Goal: Information Seeking & Learning: Learn about a topic

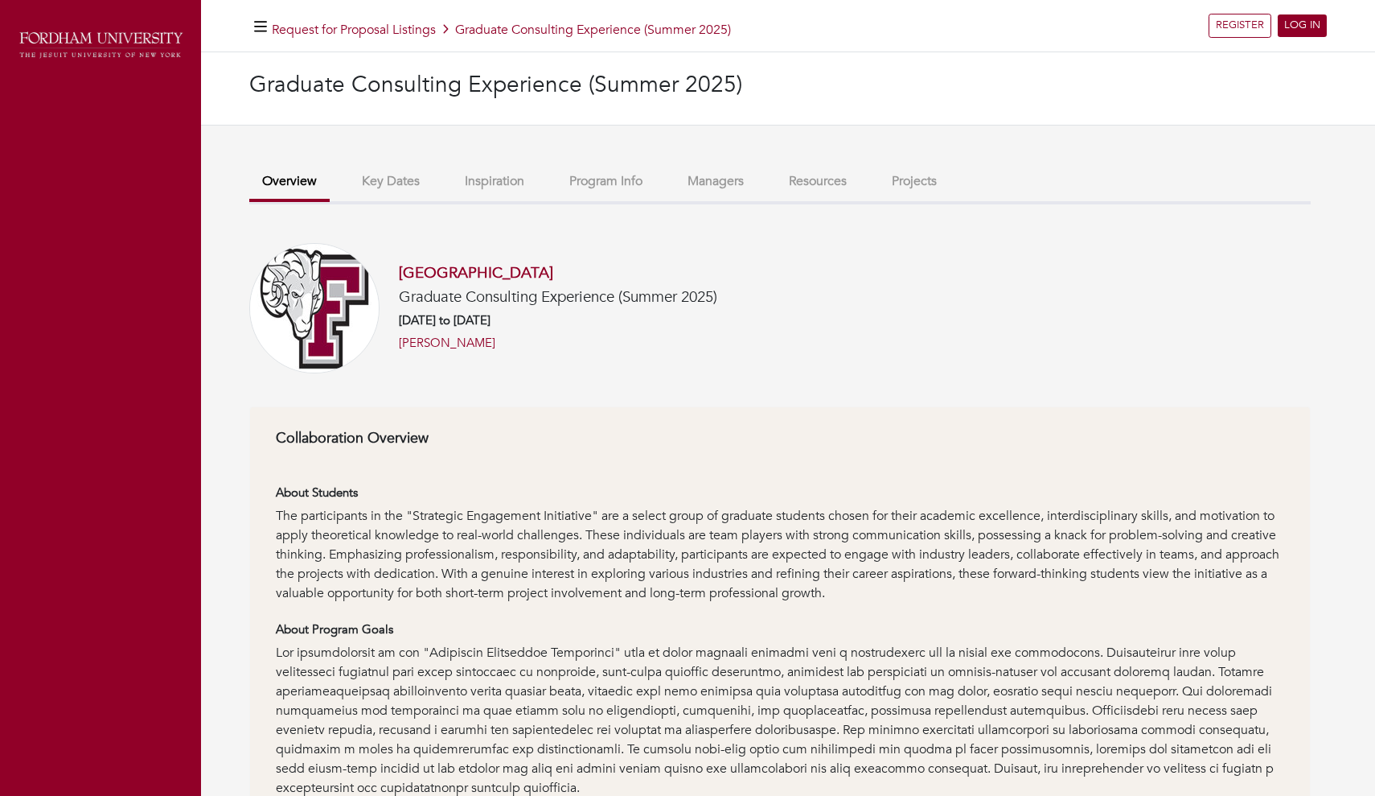
click at [1302, 28] on link "LOG IN" at bounding box center [1302, 25] width 49 height 23
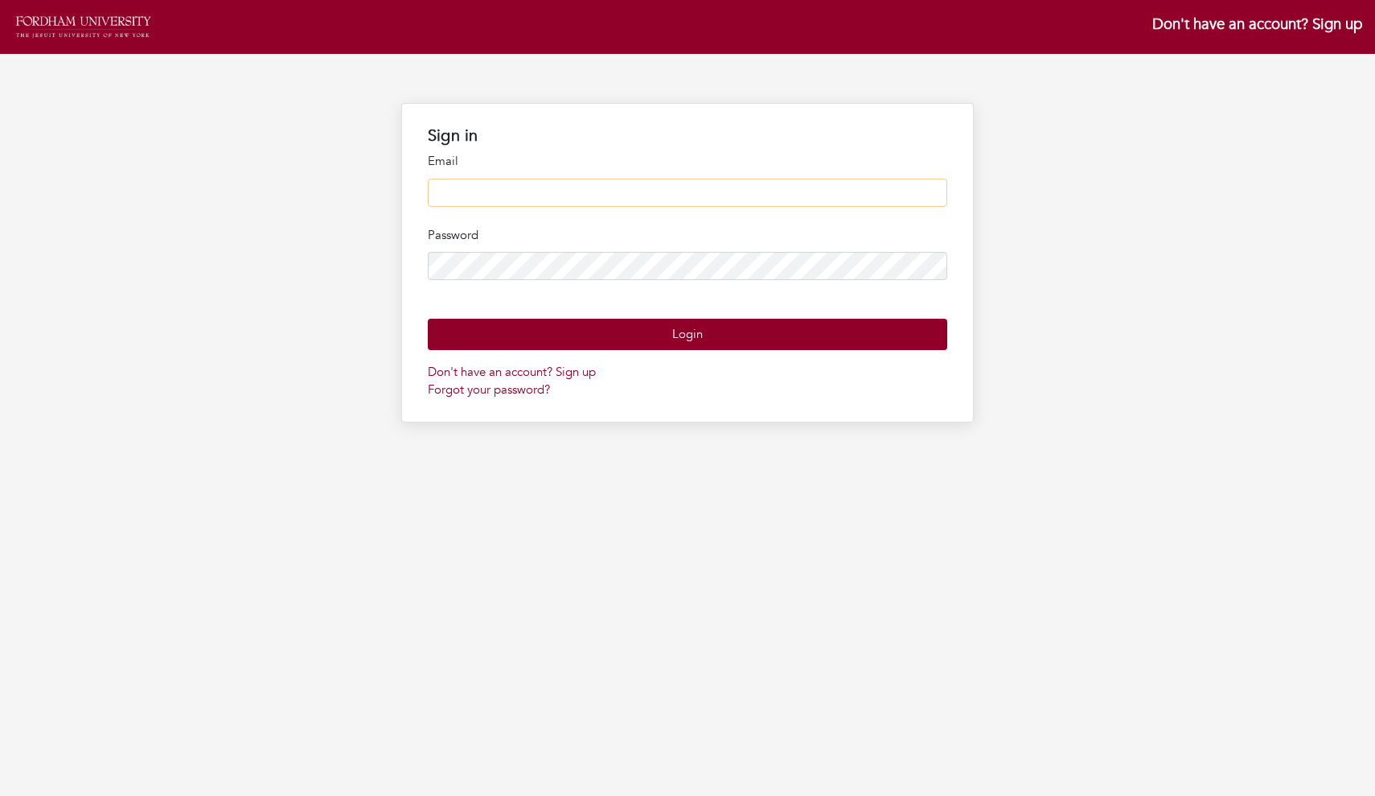
type input "**********"
click at [660, 350] on button "Login" at bounding box center [688, 334] width 520 height 31
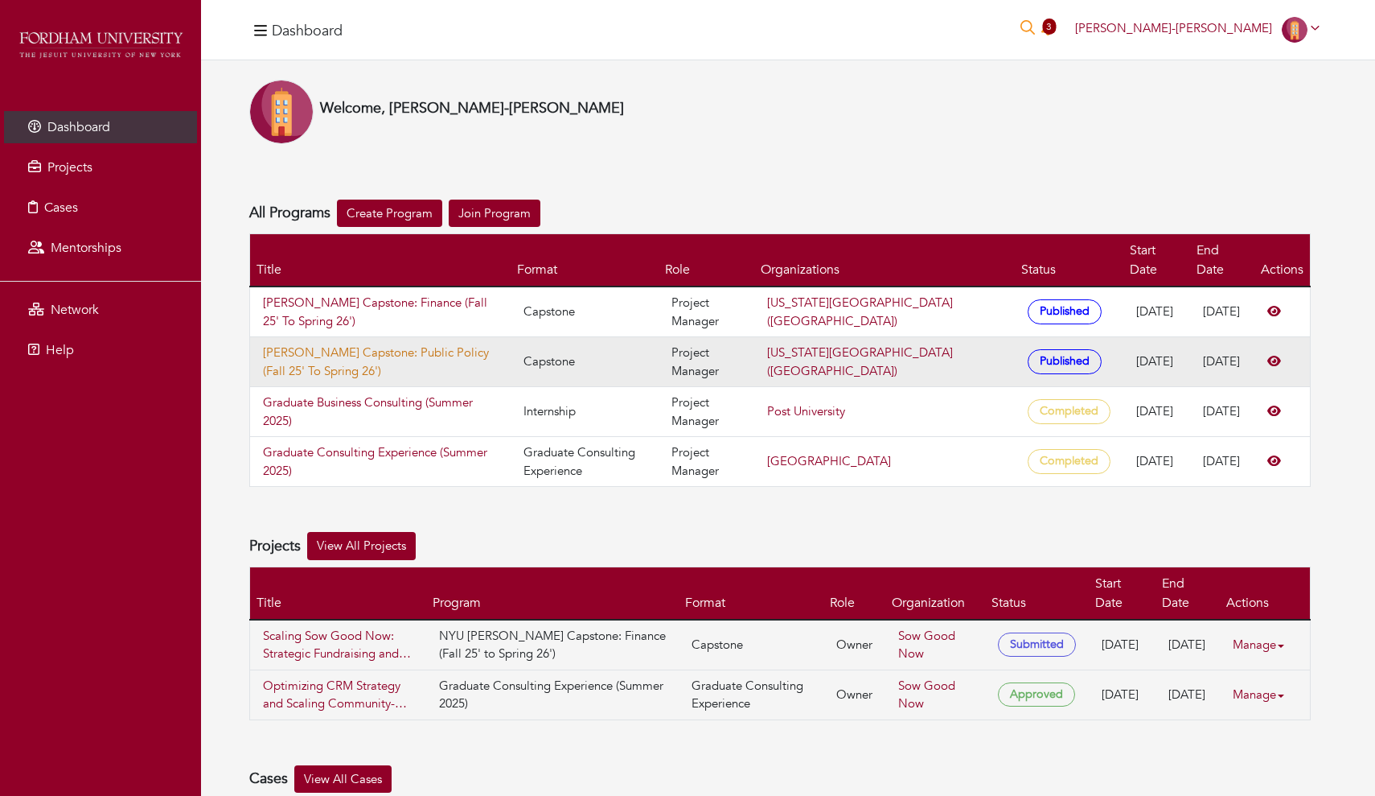
click at [490, 343] on link "Nyu Wagner Capstone: Public Policy (Fall 25' To Spring 26')" at bounding box center [380, 361] width 235 height 36
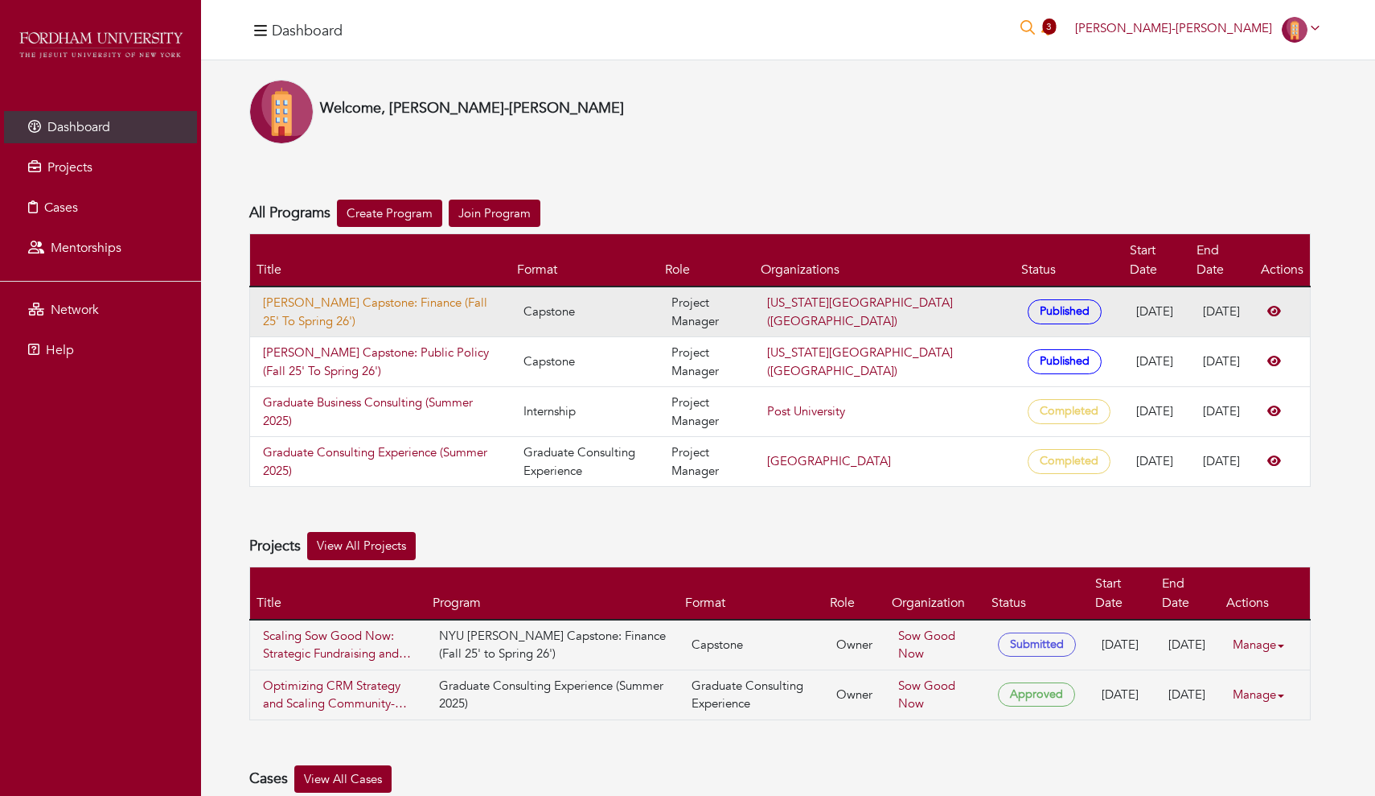
click at [414, 294] on link "Nyu Wagner Capstone: Finance (Fall 25' To Spring 26')" at bounding box center [380, 312] width 235 height 36
click at [479, 294] on link "Nyu Wagner Capstone: Finance (Fall 25' To Spring 26')" at bounding box center [380, 312] width 235 height 36
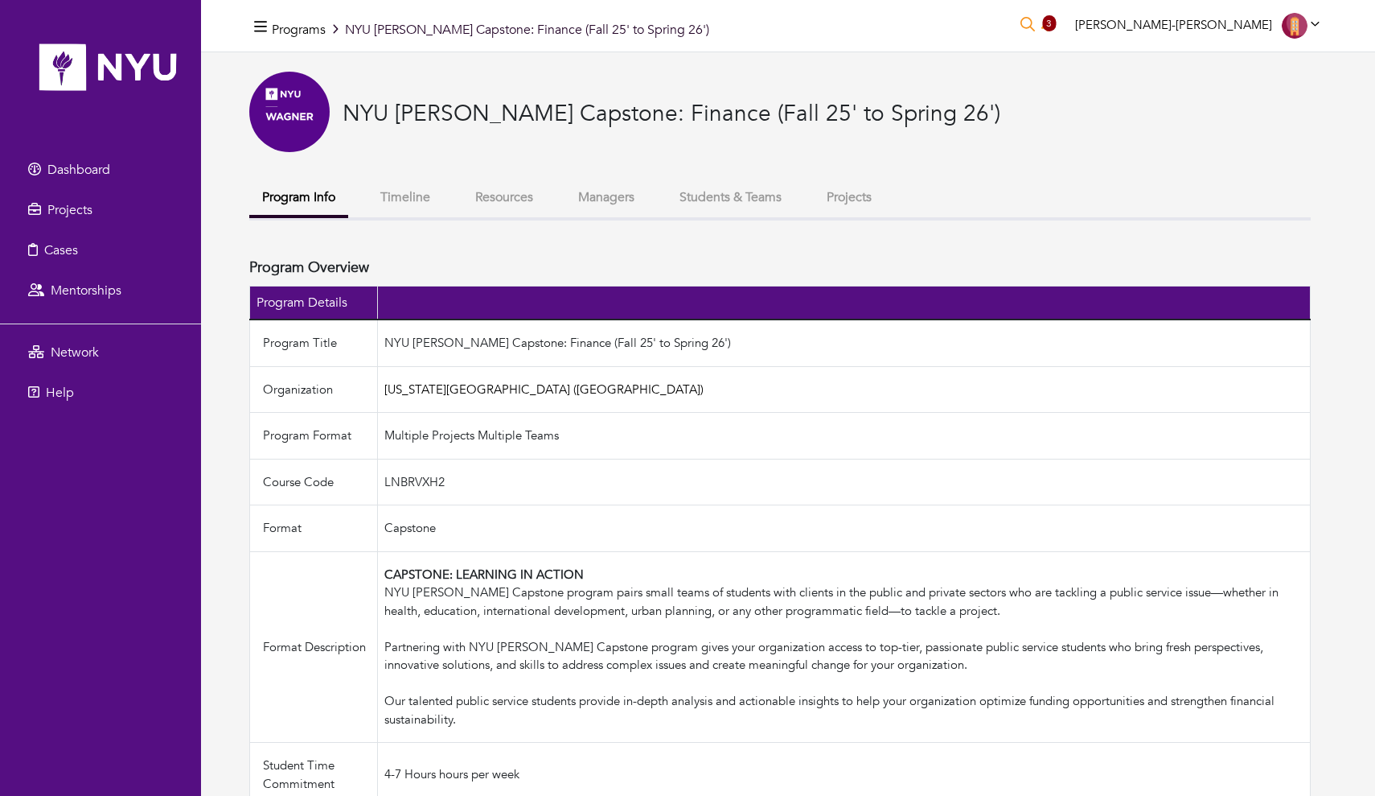
click at [866, 199] on button "Projects" at bounding box center [849, 197] width 71 height 35
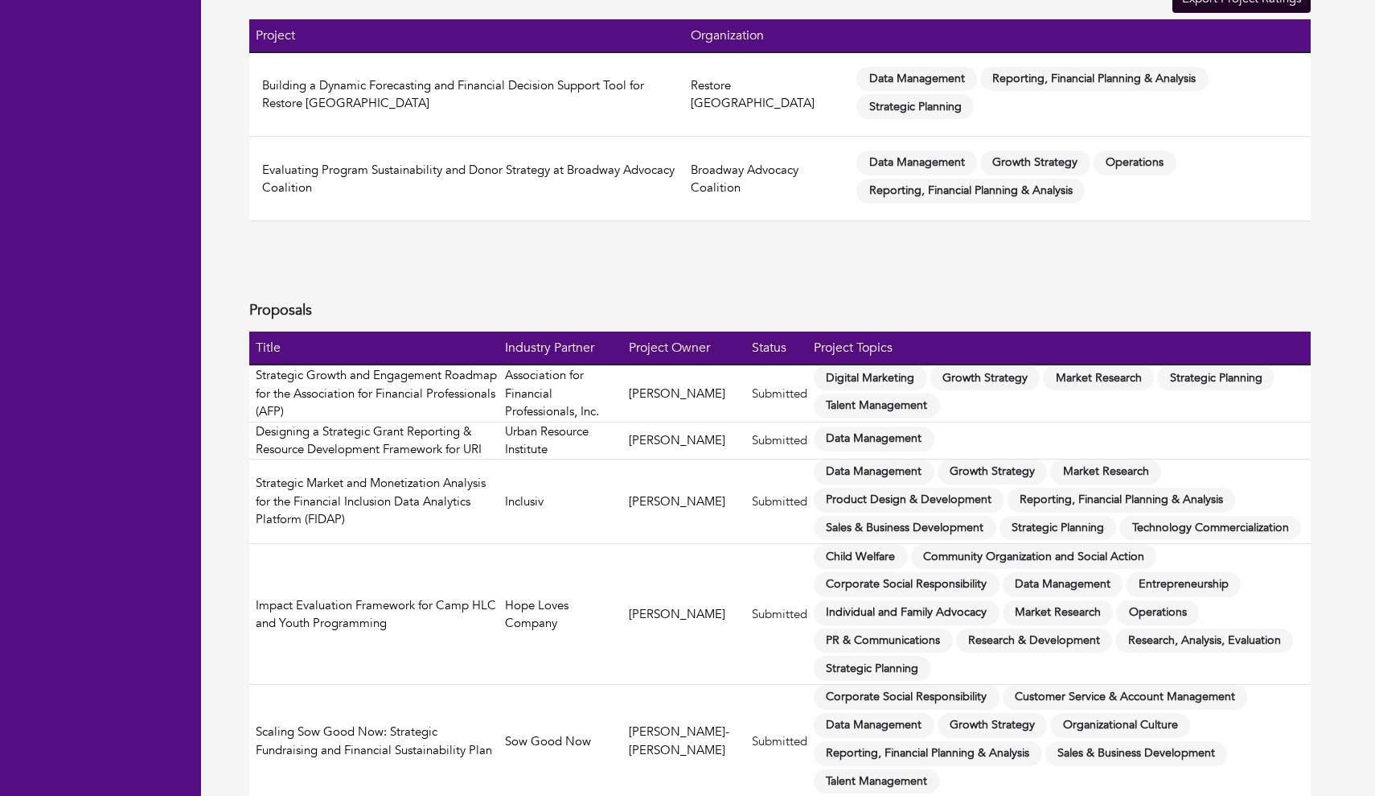
scroll to position [404, 0]
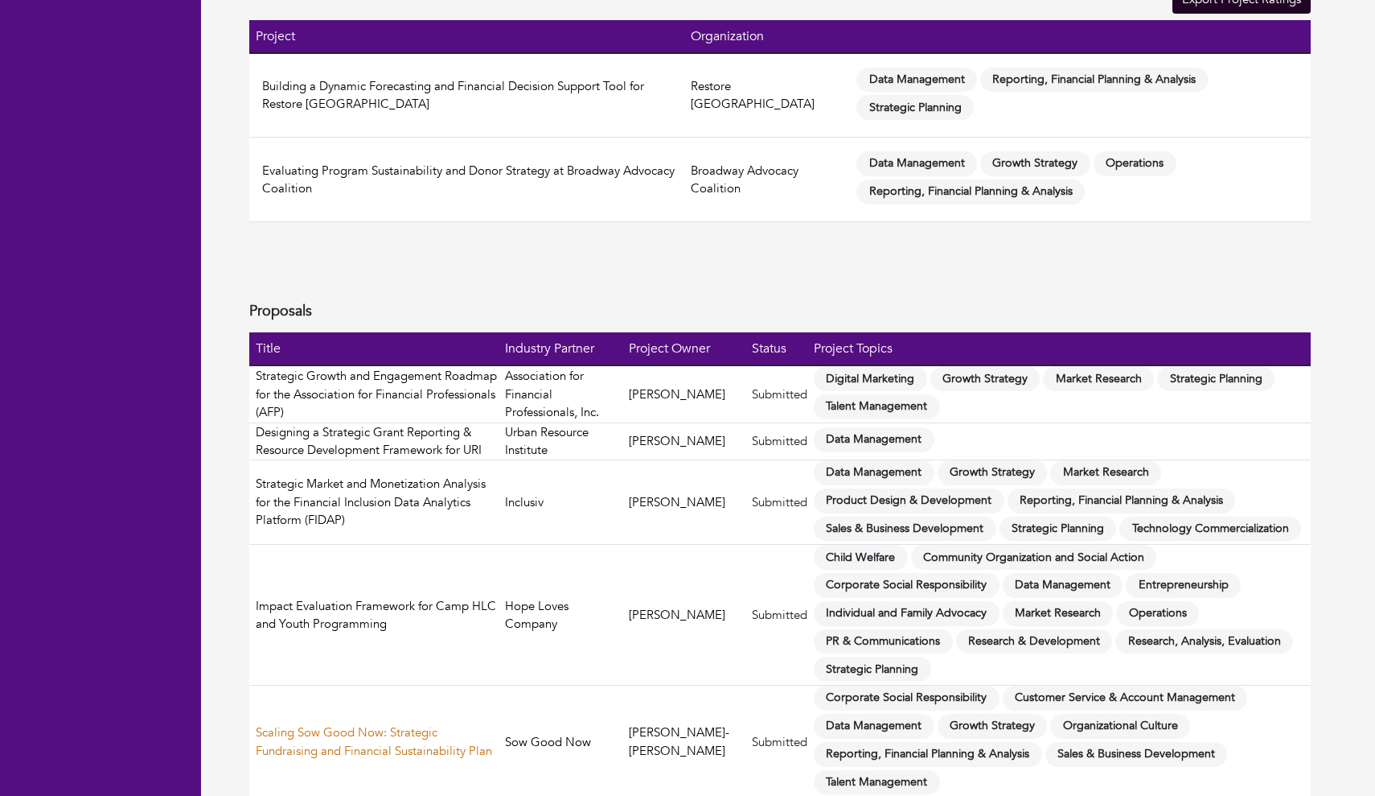
click at [401, 724] on link "Scaling Sow Good Now: Strategic Fundraising and Financial Sustainability Plan" at bounding box center [374, 741] width 236 height 35
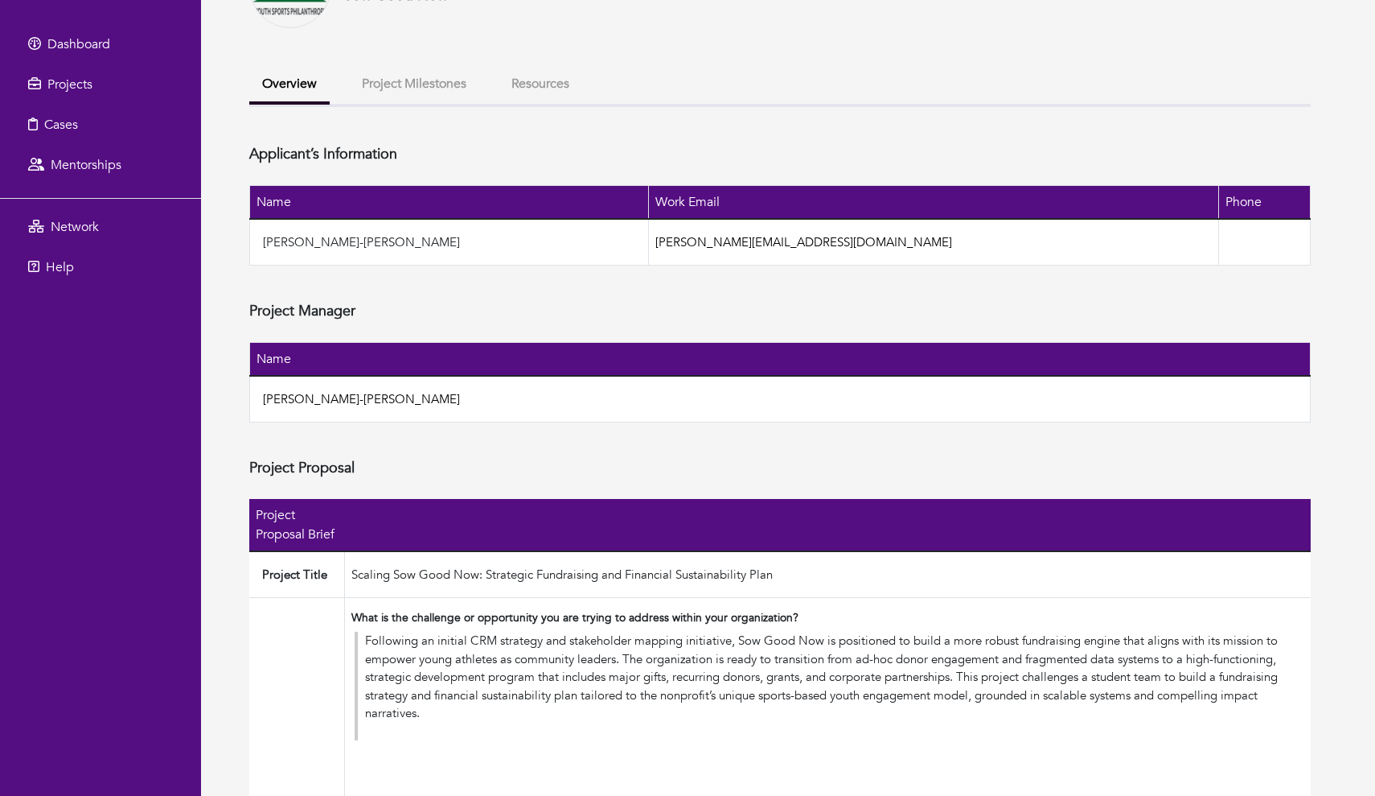
scroll to position [117, 0]
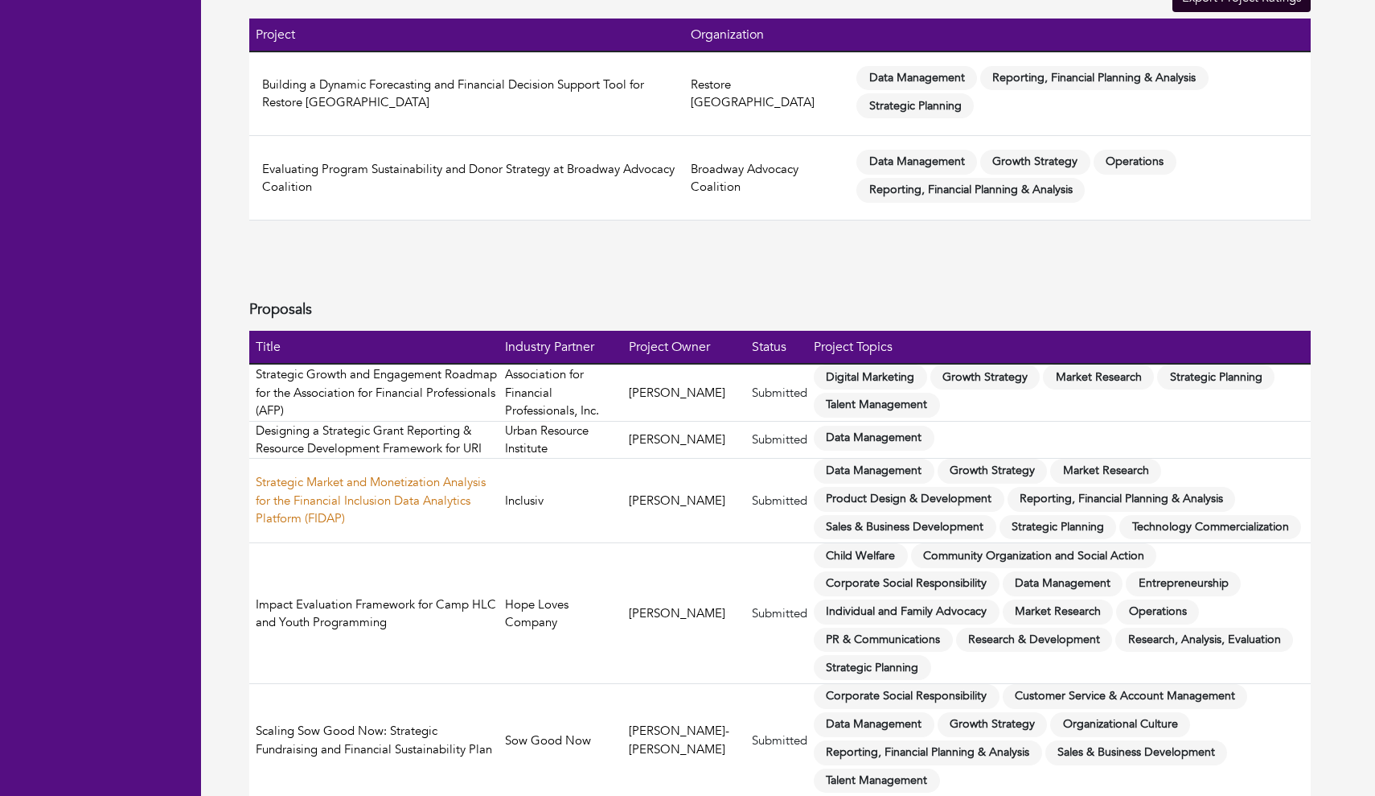
scroll to position [404, 0]
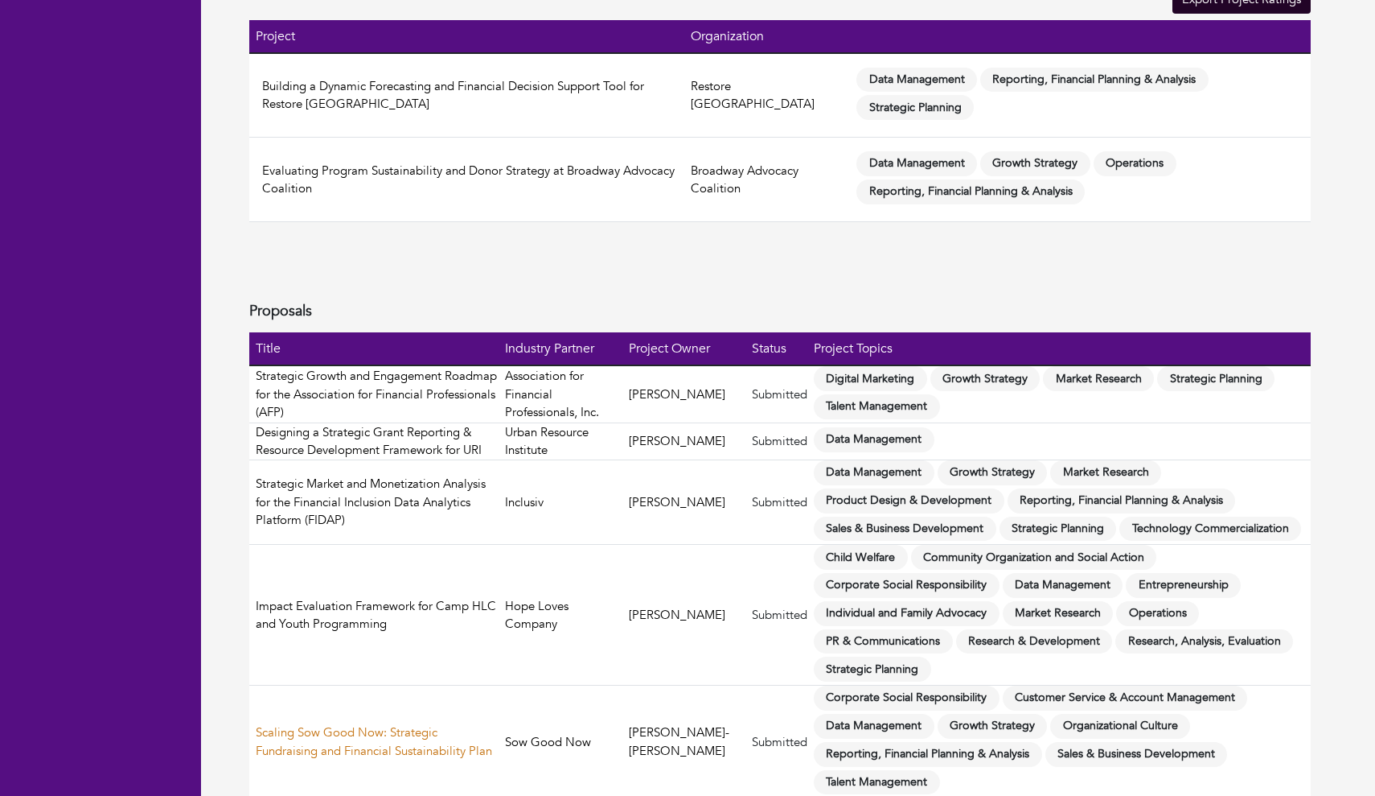
click at [390, 724] on link "Scaling Sow Good Now: Strategic Fundraising and Financial Sustainability Plan" at bounding box center [374, 741] width 236 height 35
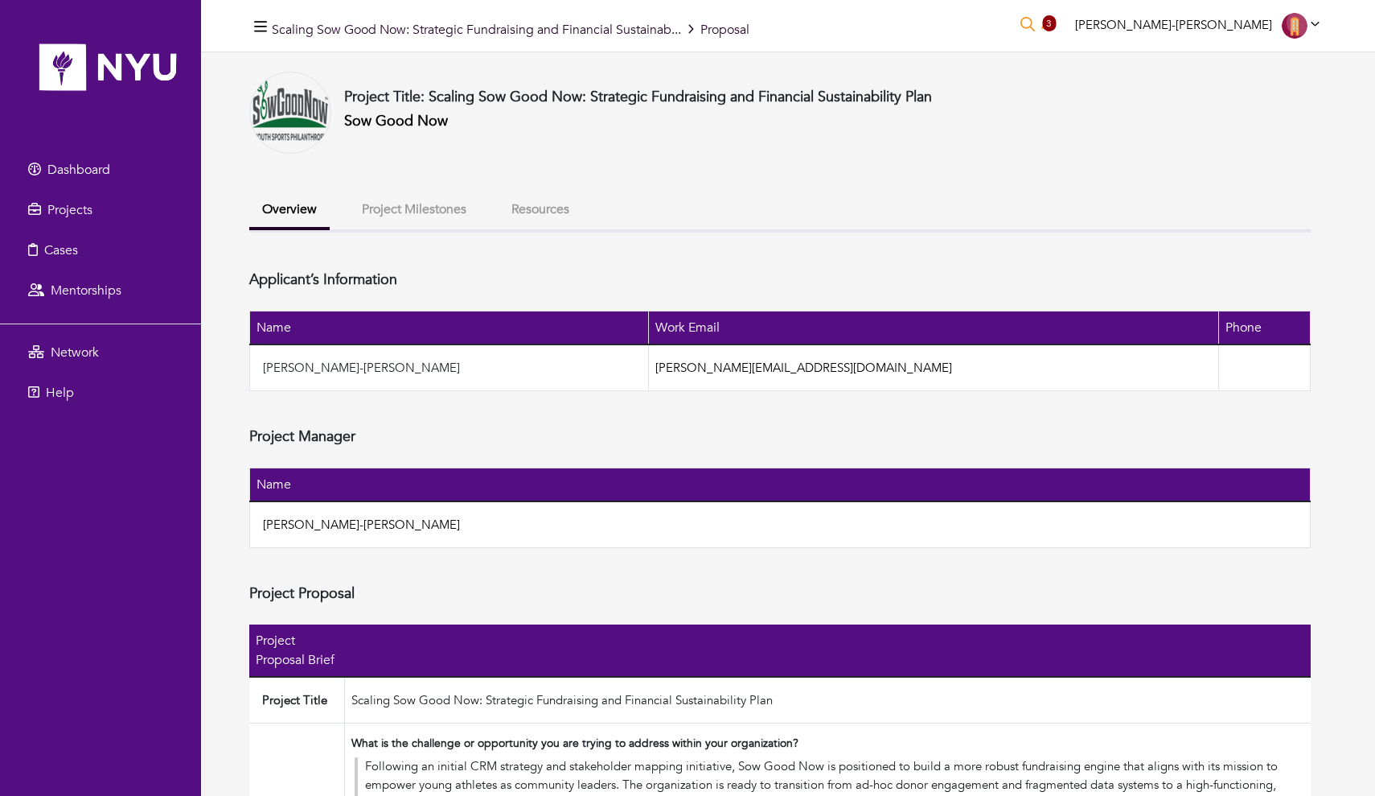
click at [450, 212] on button "Project Milestones" at bounding box center [414, 209] width 130 height 35
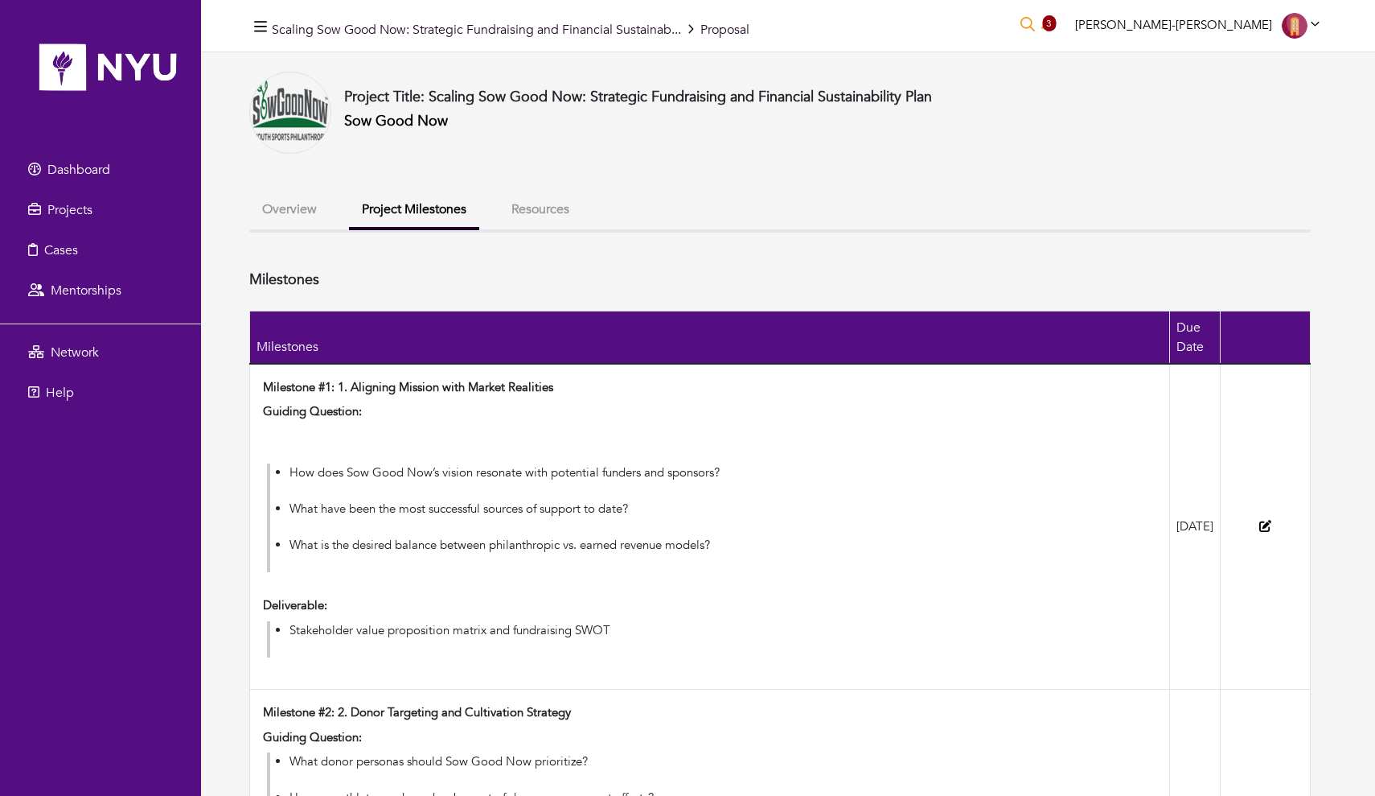
click at [296, 216] on button "Overview" at bounding box center [289, 209] width 80 height 35
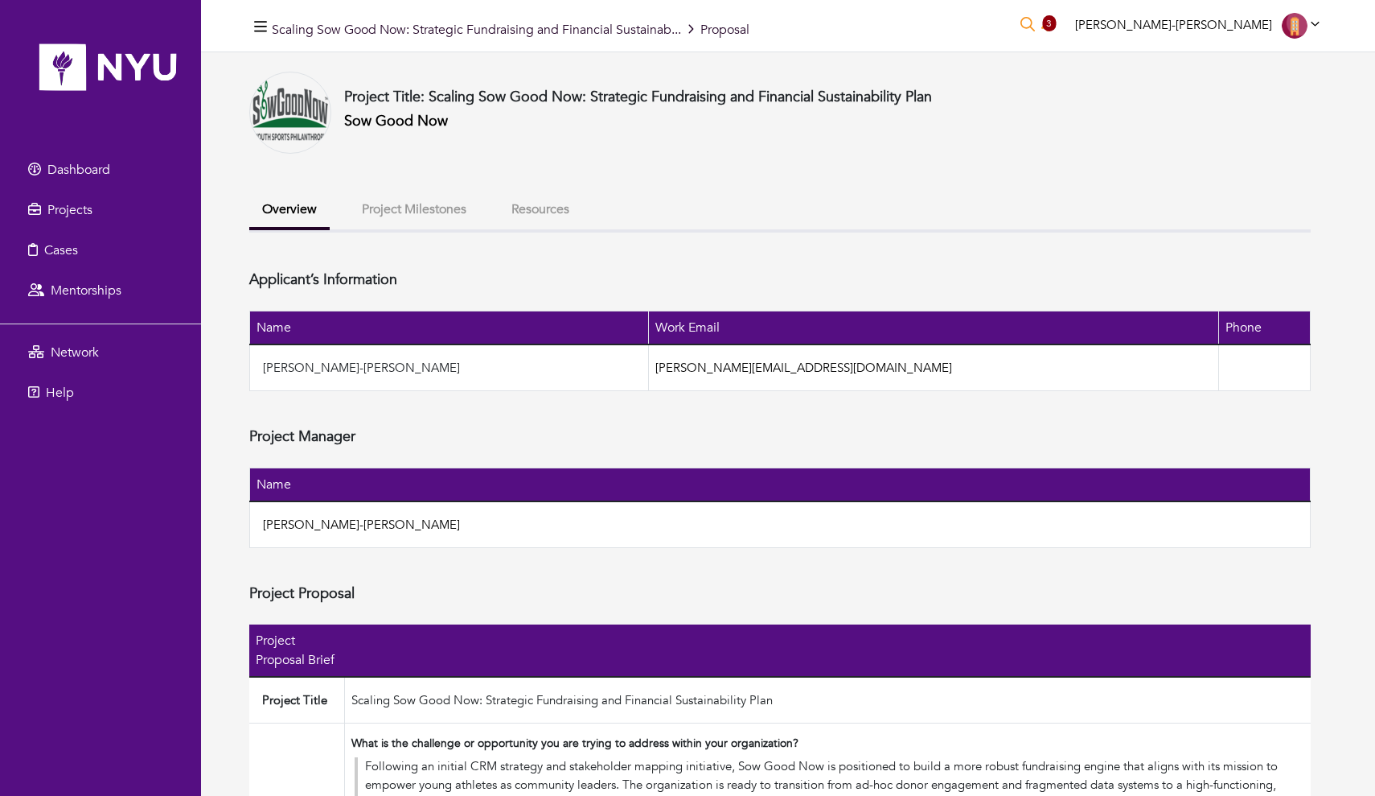
click at [560, 206] on button "Resources" at bounding box center [541, 209] width 84 height 35
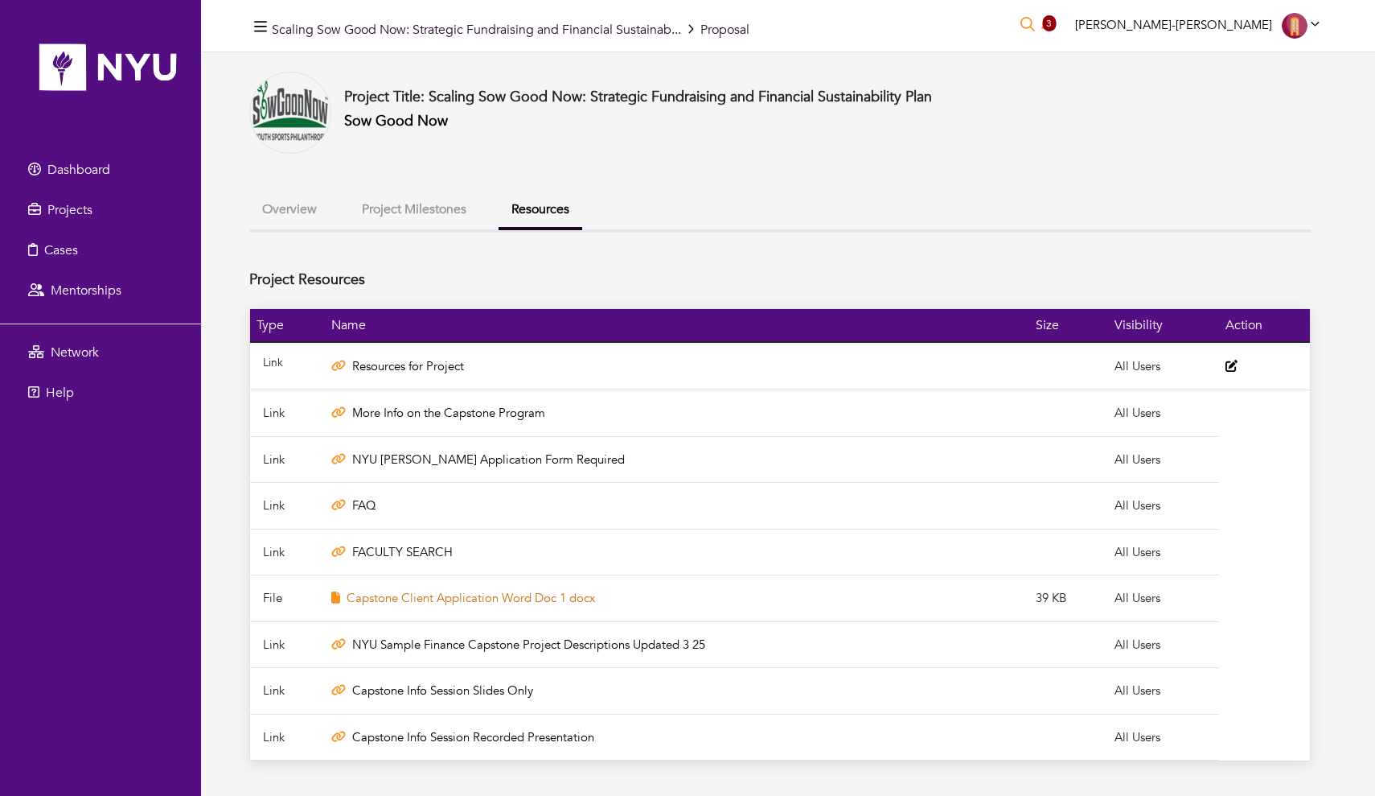
click at [439, 600] on link "Capstone Client Application Word Doc 1 docx" at bounding box center [471, 598] width 249 height 16
